Goal: Use online tool/utility: Use online tool/utility

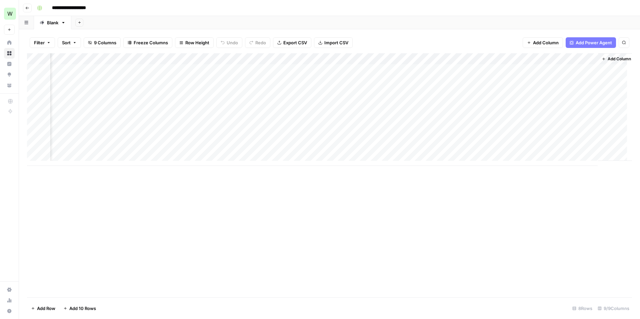
scroll to position [0, 117]
click at [536, 78] on div "Add Column" at bounding box center [329, 109] width 605 height 113
click at [536, 78] on div at bounding box center [560, 81] width 61 height 12
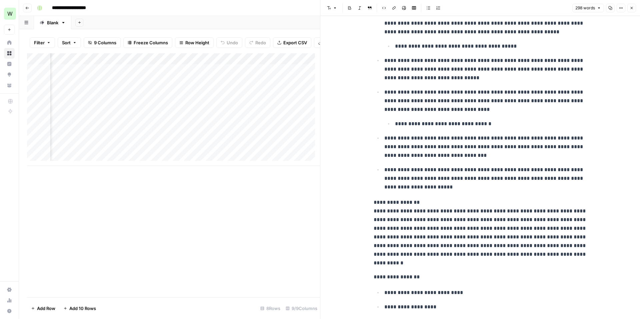
scroll to position [296, 0]
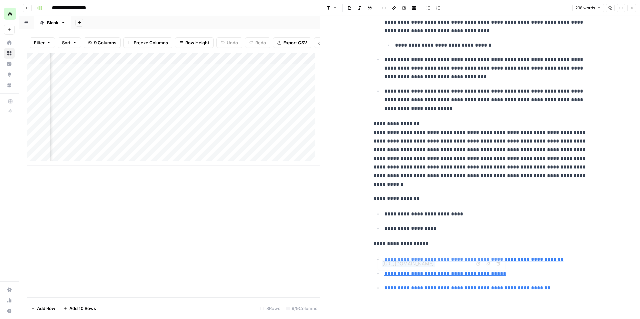
type input "[URL][DOMAIN_NAME]"
click at [451, 308] on div "**********" at bounding box center [480, 20] width 221 height 600
click at [277, 143] on div "Add Column" at bounding box center [173, 109] width 293 height 113
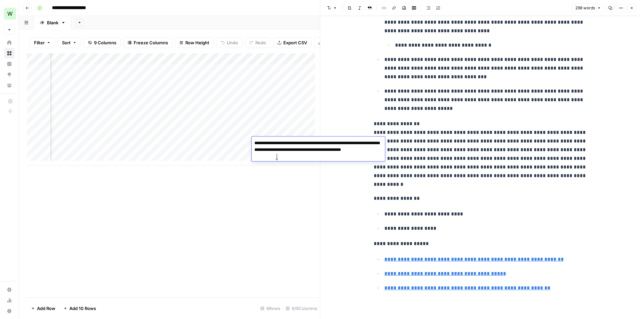
click at [272, 116] on div "Add Column" at bounding box center [173, 109] width 293 height 113
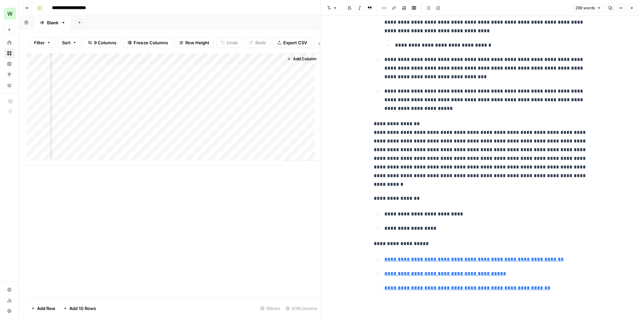
scroll to position [288, 0]
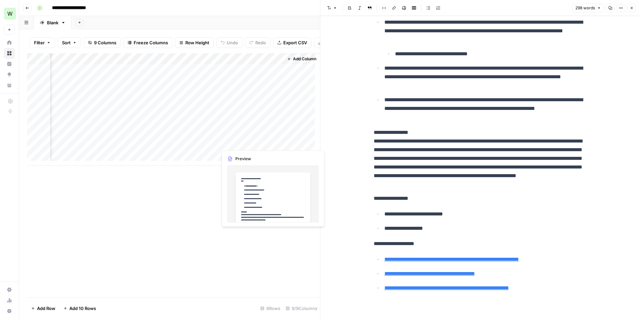
click at [244, 140] on div "Add Column" at bounding box center [173, 109] width 293 height 113
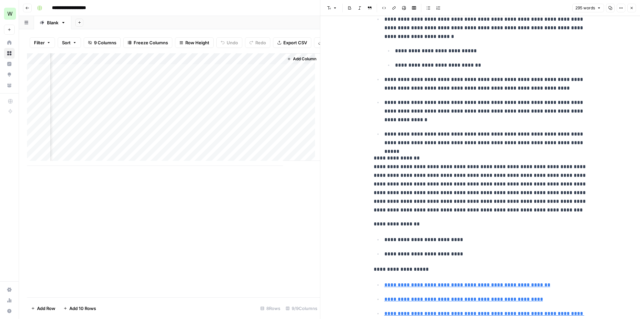
scroll to position [279, 0]
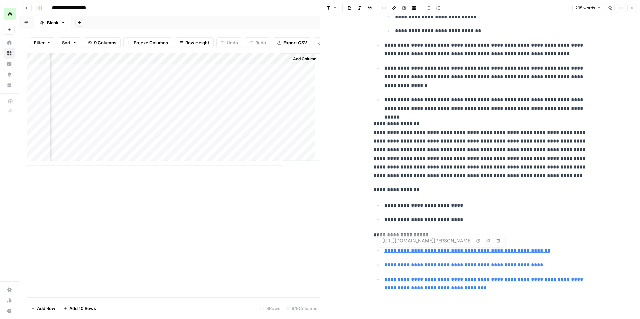
type input "https://support.fanduel.com/s/article/What-is-a-Round-Robin"
click at [459, 265] on link "**********" at bounding box center [464, 265] width 159 height 5
click at [481, 254] on link "Open in a new tab" at bounding box center [478, 255] width 9 height 9
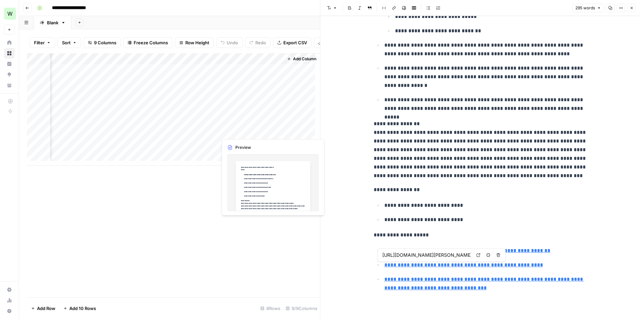
click at [239, 129] on div "Add Column" at bounding box center [173, 109] width 293 height 113
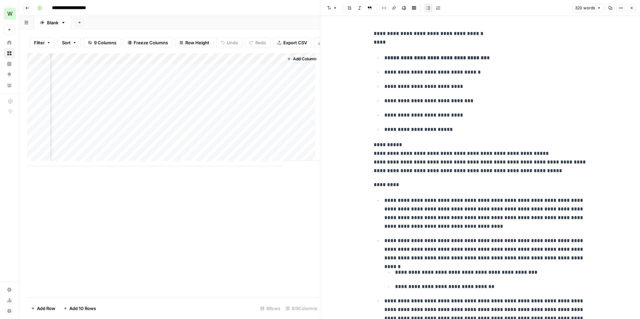
scroll to position [319, 0]
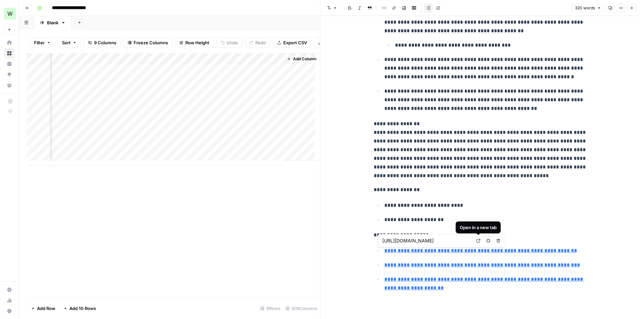
click at [479, 241] on icon at bounding box center [479, 241] width 4 height 4
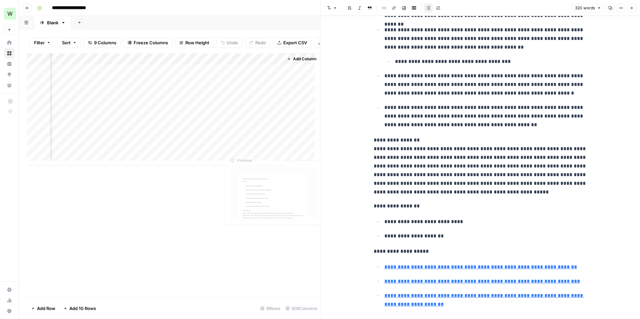
scroll to position [302, 0]
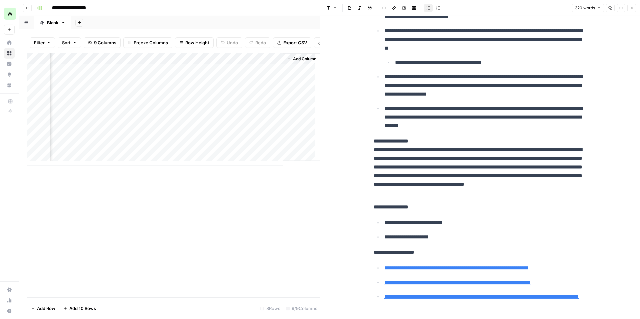
drag, startPoint x: 186, startPoint y: 240, endPoint x: 180, endPoint y: 240, distance: 6.3
click at [186, 240] on div "Add Column" at bounding box center [173, 175] width 293 height 244
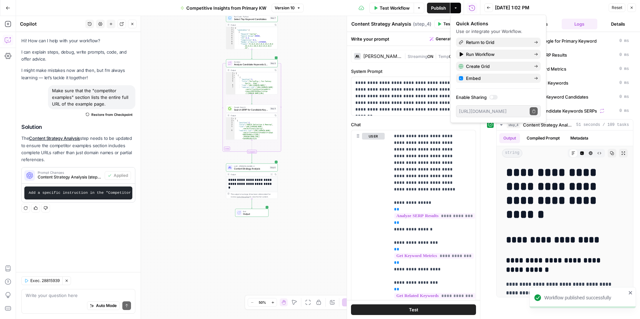
scroll to position [0, 1202]
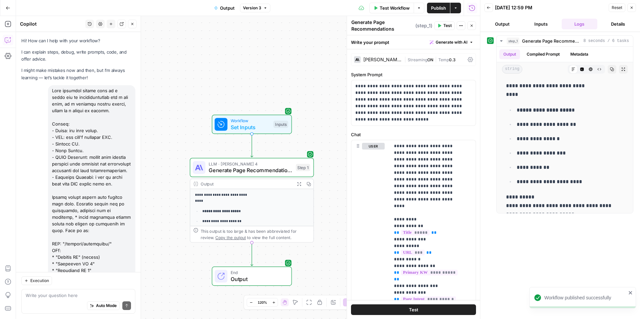
scroll to position [630, 0]
